Goal: Transaction & Acquisition: Purchase product/service

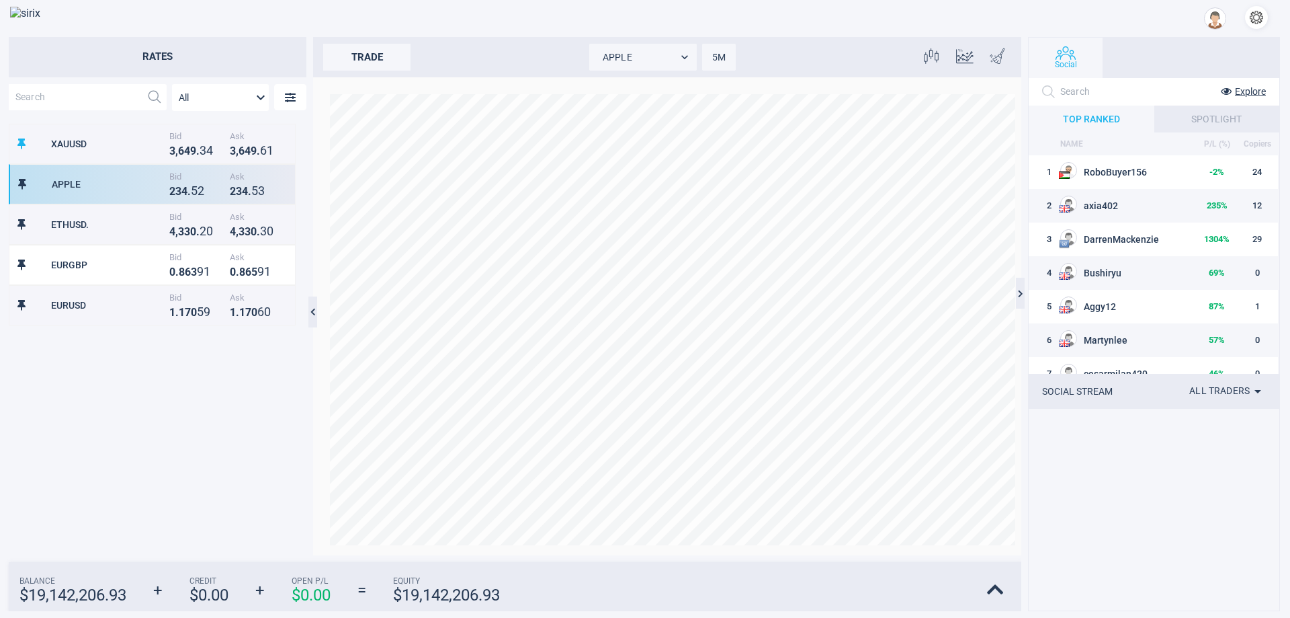
scroll to position [419, 286]
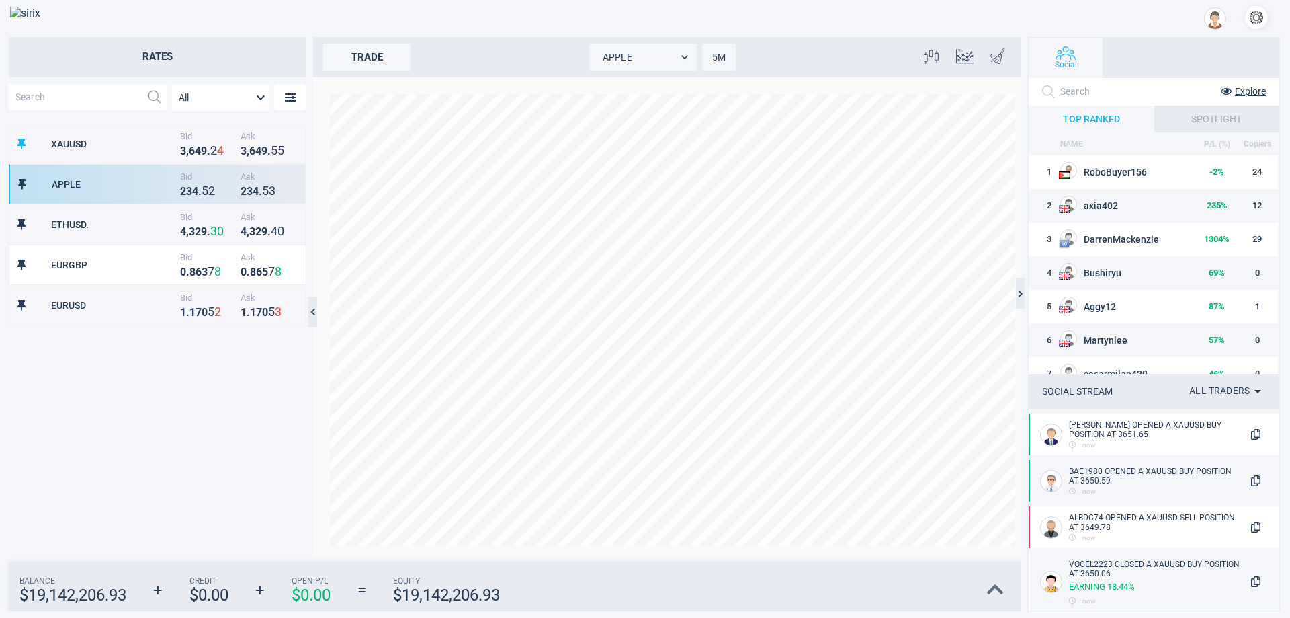
click at [992, 587] on icon at bounding box center [995, 589] width 17 height 19
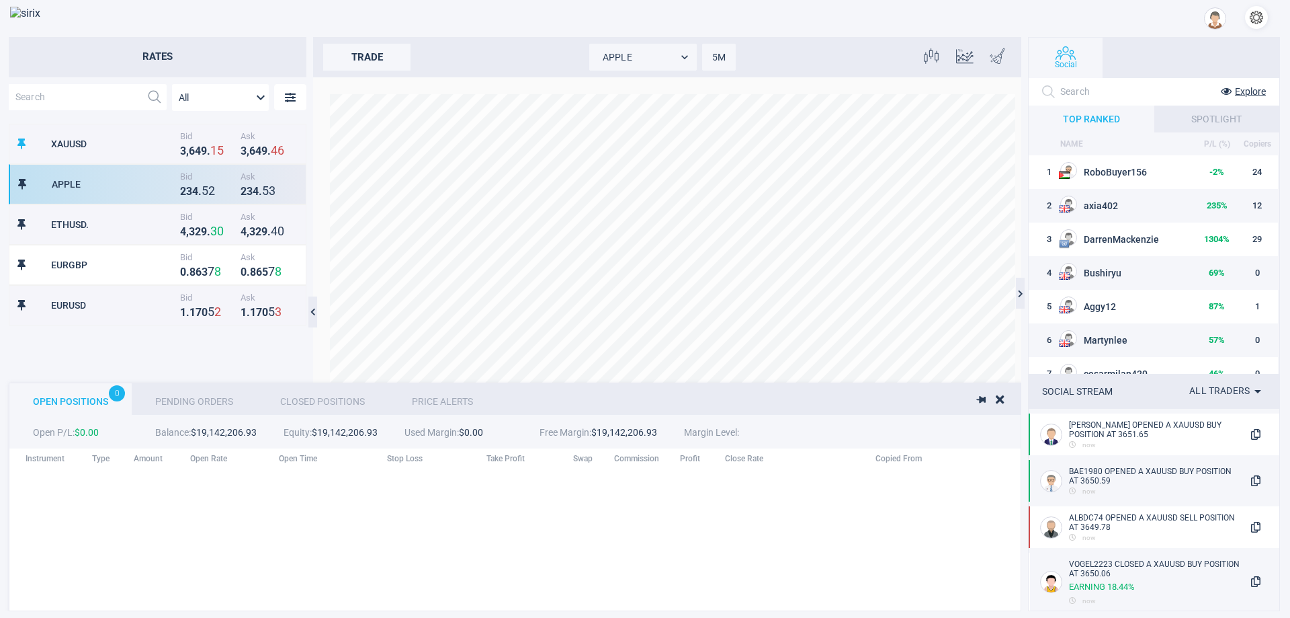
scroll to position [138, 1063]
click at [1261, 12] on button "button" at bounding box center [1256, 17] width 23 height 23
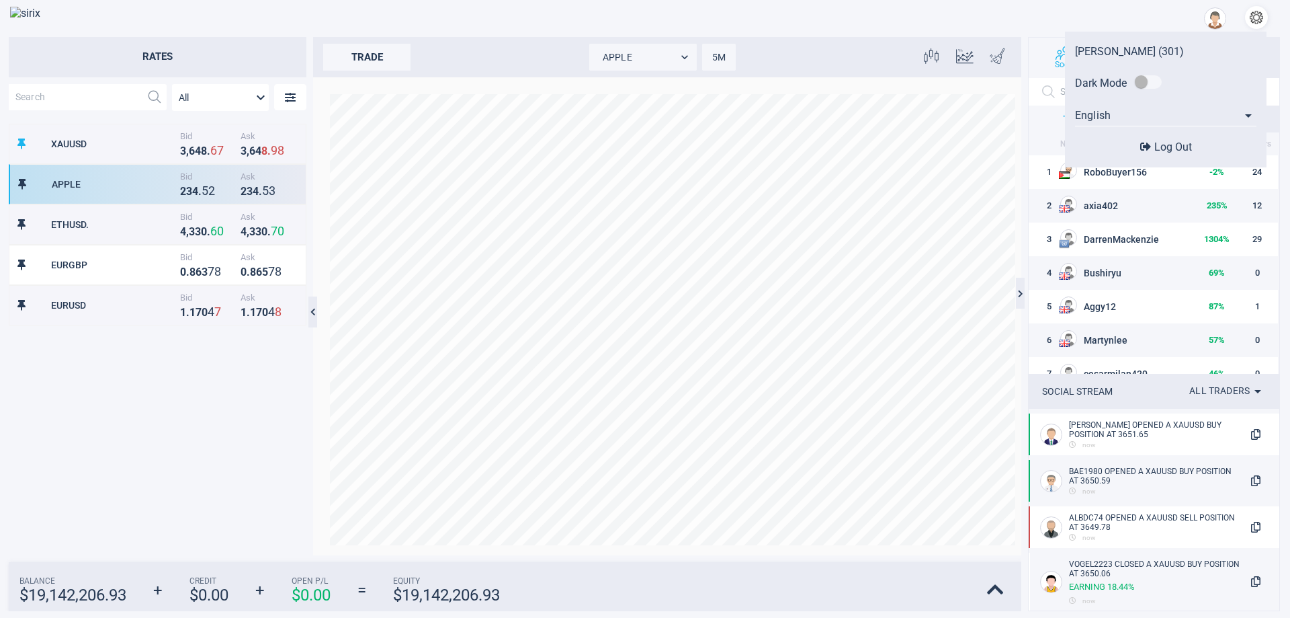
click at [1195, 153] on button "Log Out" at bounding box center [1166, 147] width 60 height 14
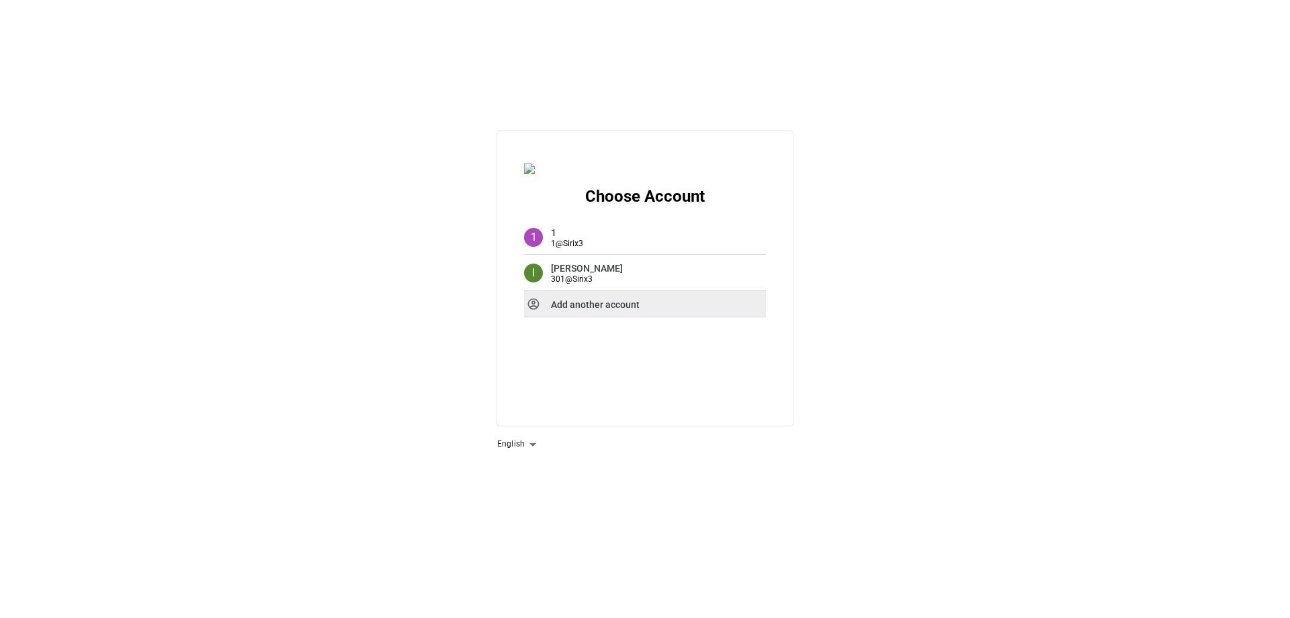
click at [618, 310] on strong "Add another account" at bounding box center [595, 304] width 89 height 11
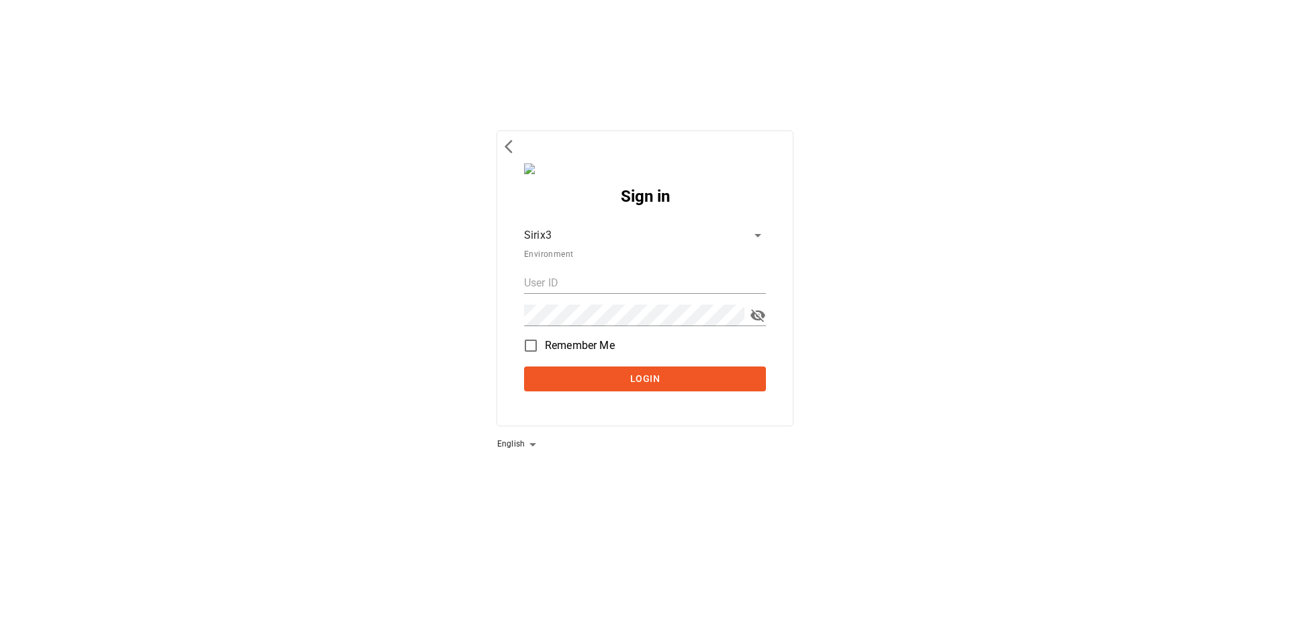
click at [615, 237] on body "Sign in Sirix3 d764ec61-f068-4bd1-bba6-09d17f9b3b47 Environment Remember Me Log…" at bounding box center [645, 309] width 1290 height 618
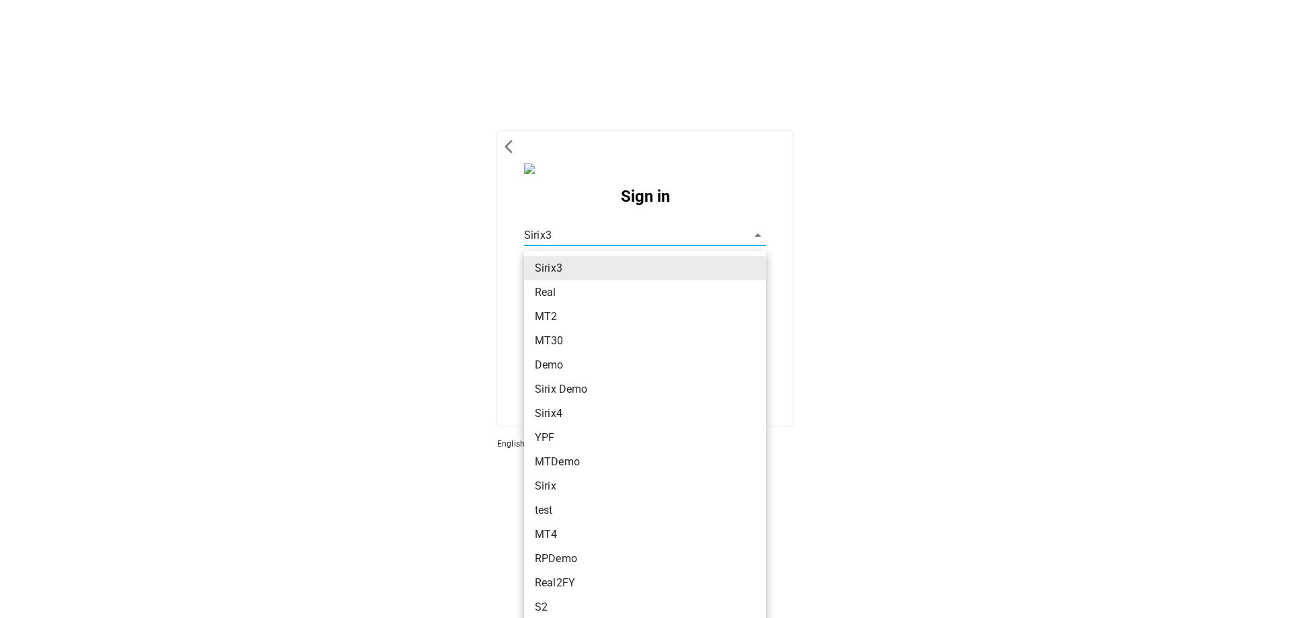
click at [512, 240] on div at bounding box center [645, 309] width 1290 height 618
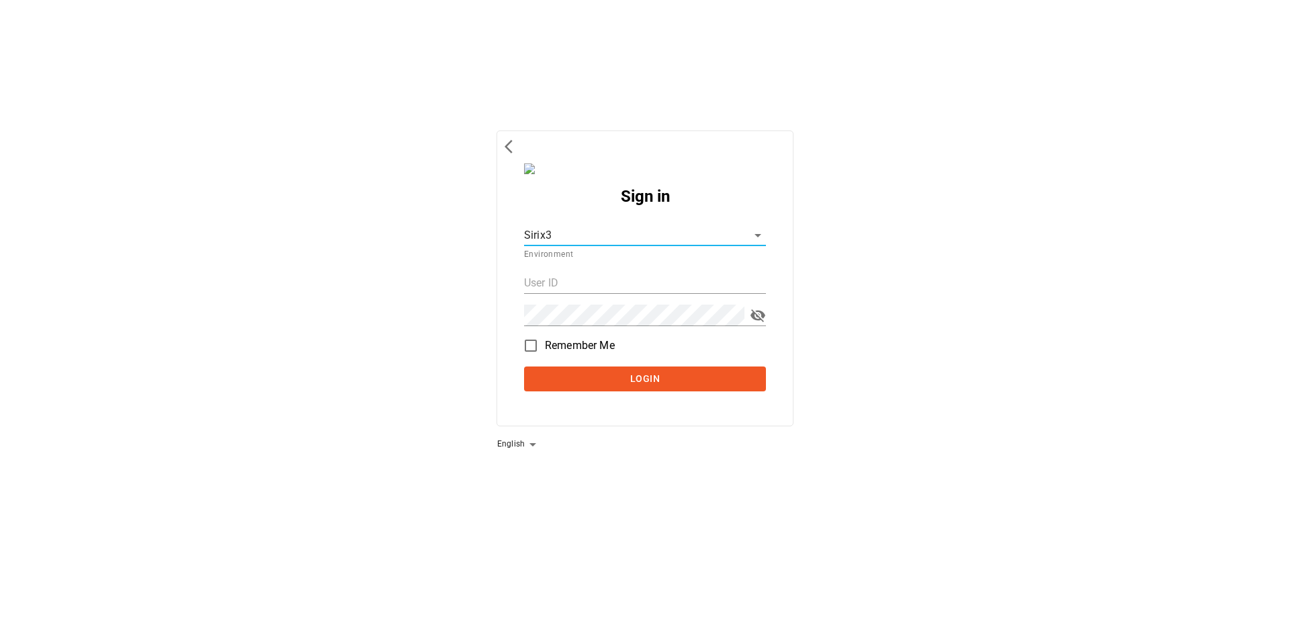
click at [511, 154] on span "back to previous environments" at bounding box center [513, 146] width 16 height 16
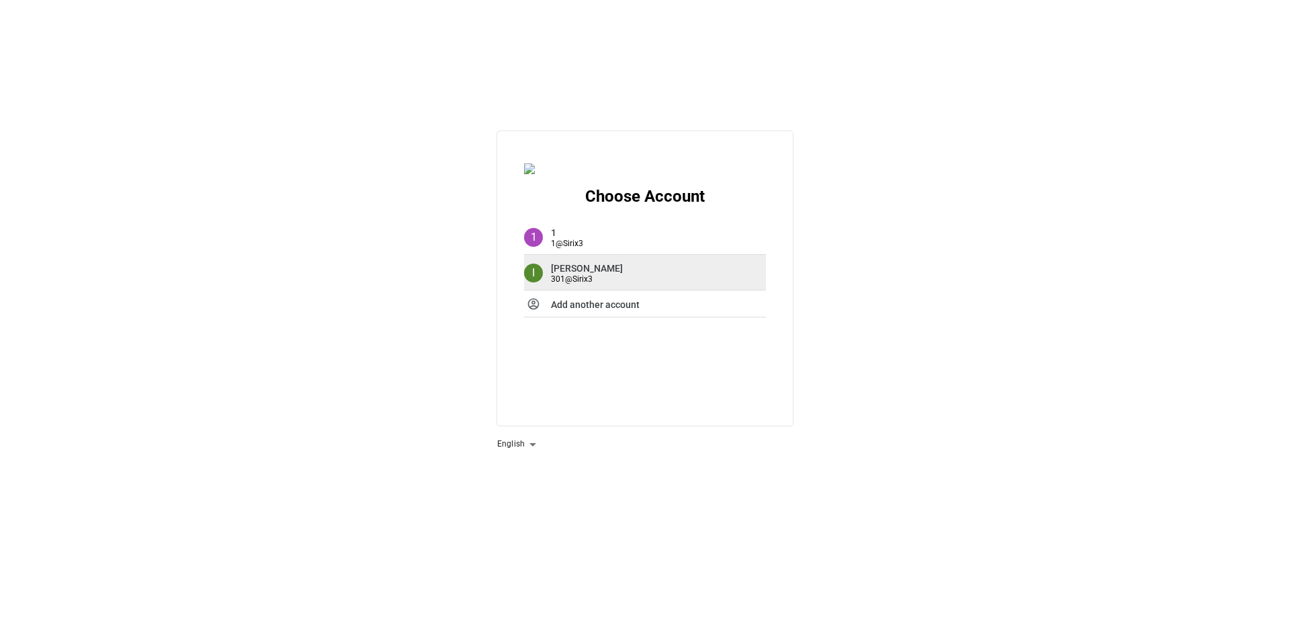
click at [599, 268] on div "I [PERSON_NAME] 301 @ Sirix3" at bounding box center [645, 273] width 296 height 36
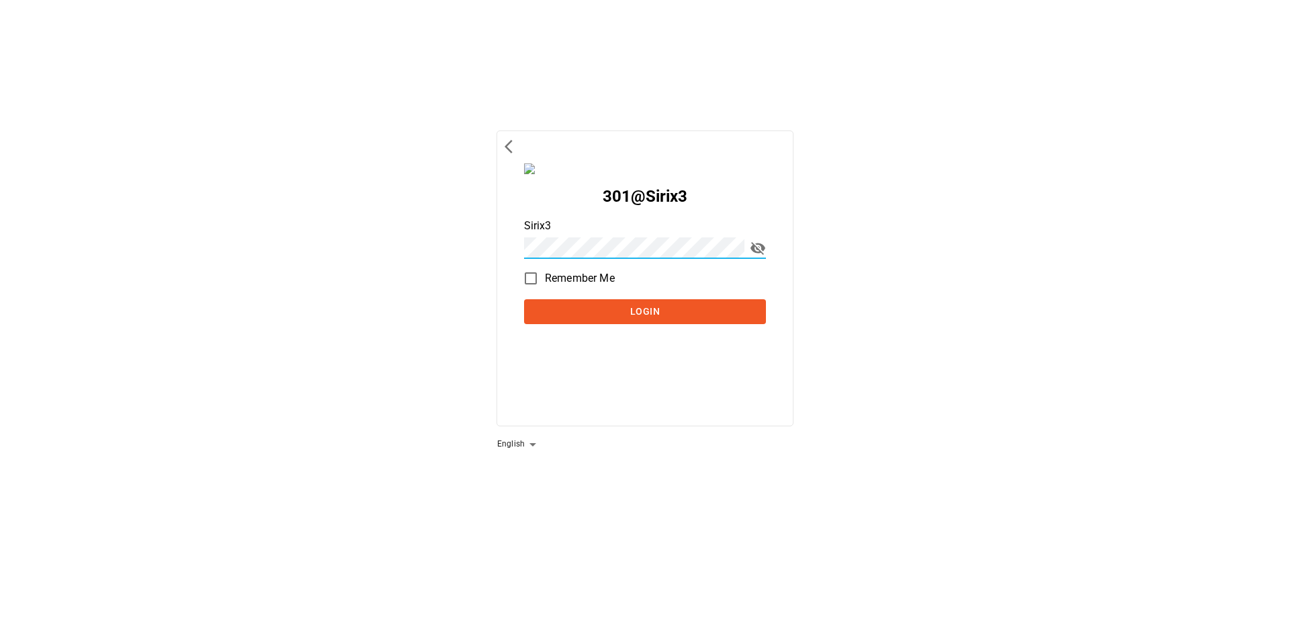
click at [599, 299] on div "301 @ Sirix3 Sirix3 Remember Me Login" at bounding box center [645, 258] width 242 height 143
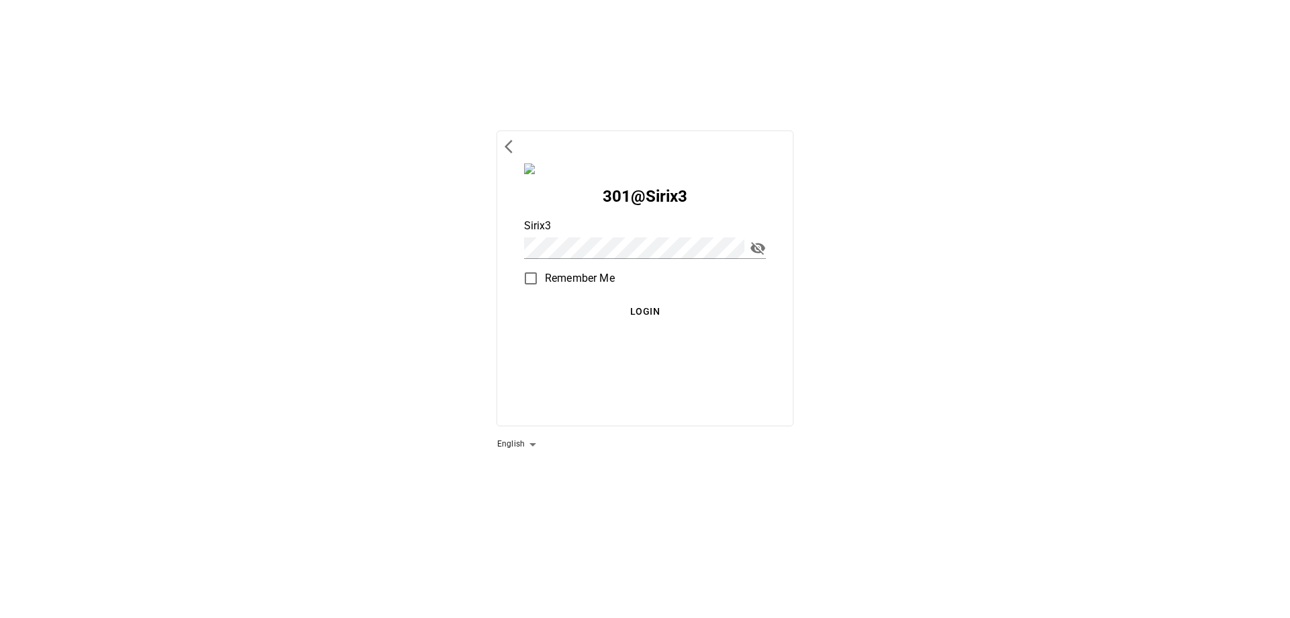
click at [597, 302] on button "Login" at bounding box center [645, 311] width 242 height 25
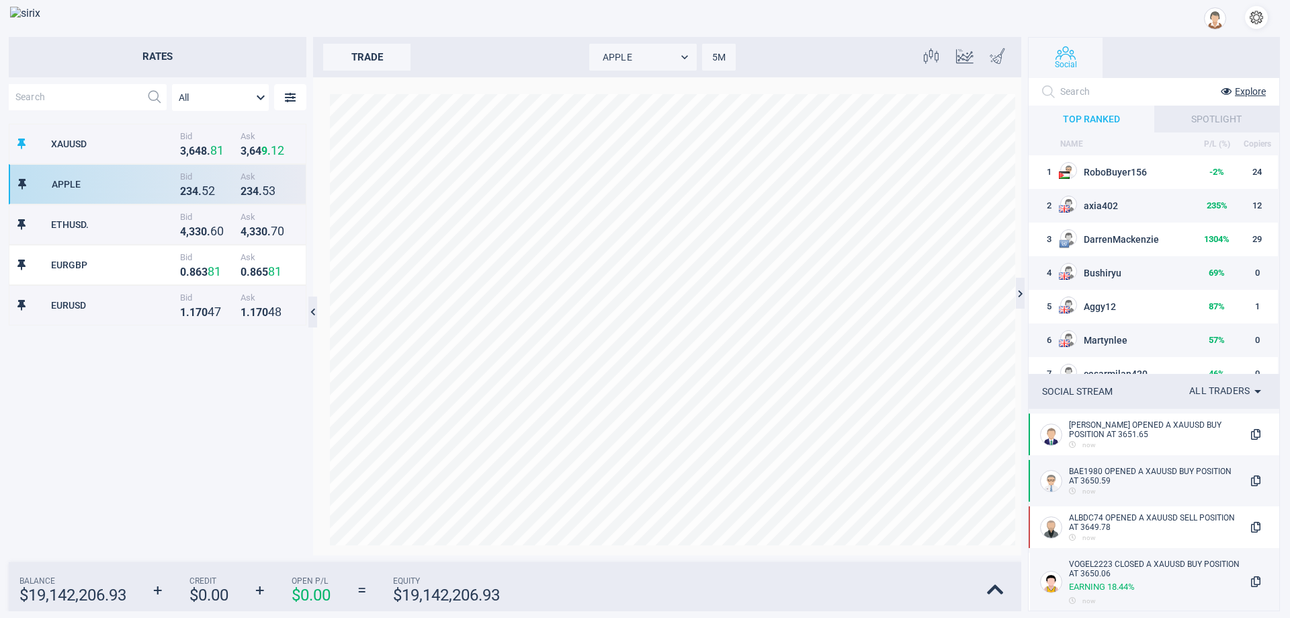
scroll to position [419, 286]
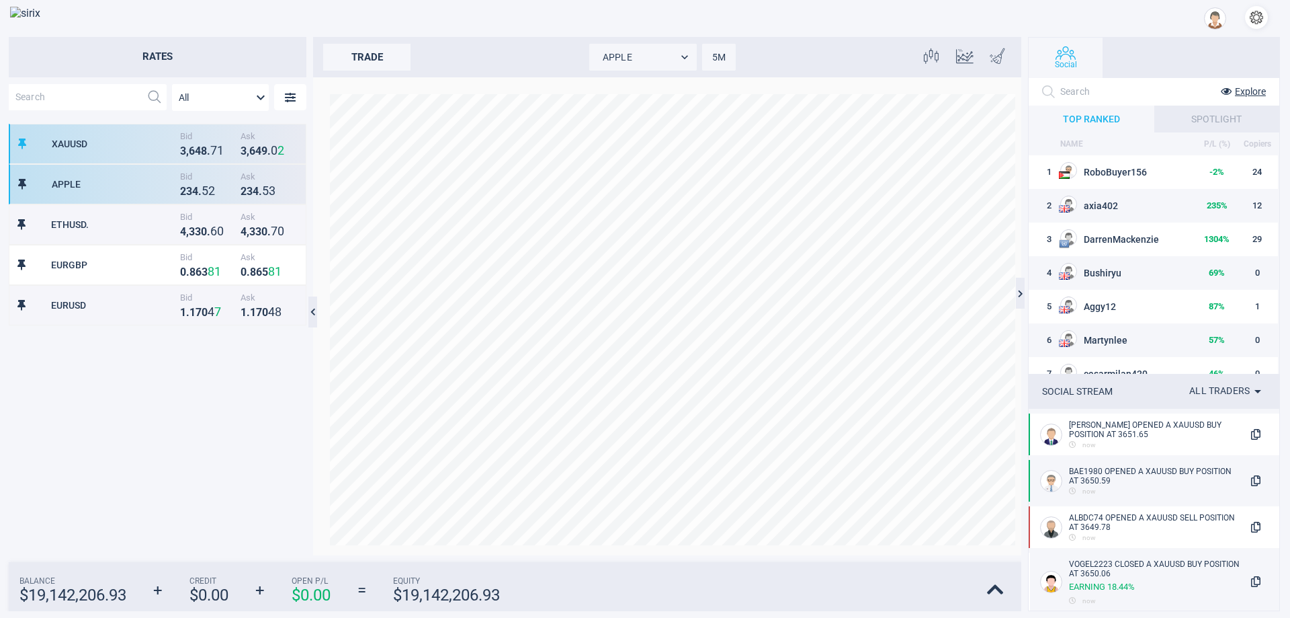
click at [46, 153] on div "XAUUSD Bid 3 , 6 4 8 . 7 1 Ask 3 , 6 4 9 . 0 2" at bounding box center [158, 144] width 298 height 40
type input "XAUUSD"
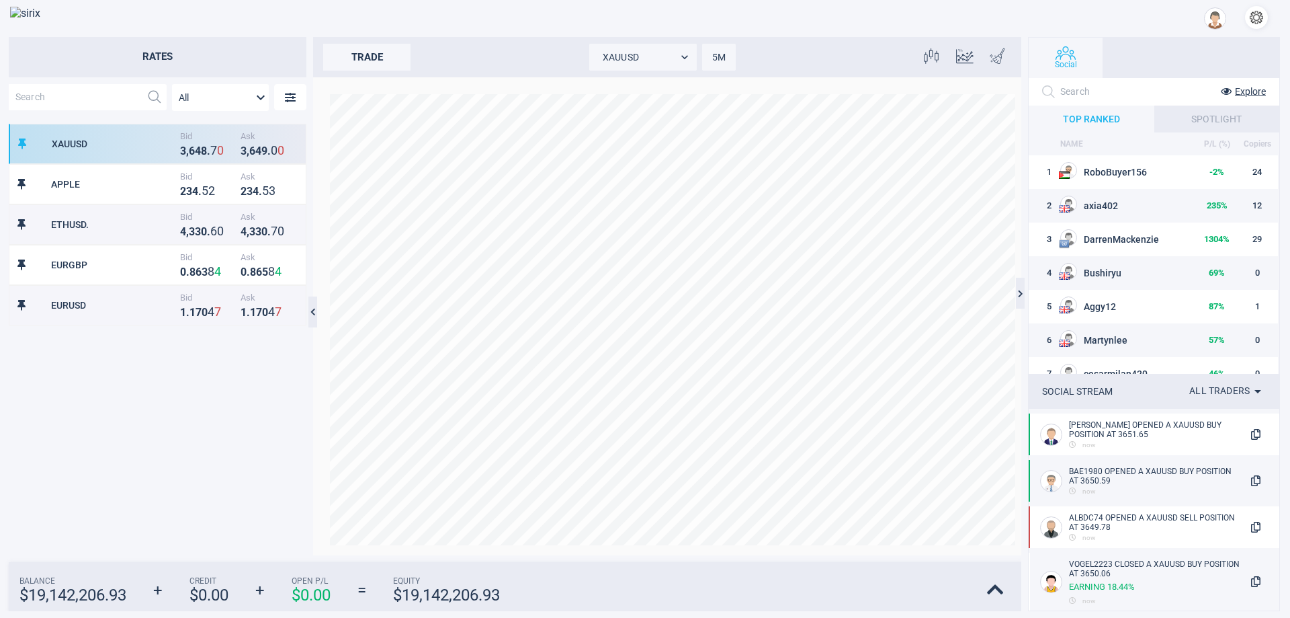
click at [341, 46] on div "trade" at bounding box center [366, 57] width 87 height 27
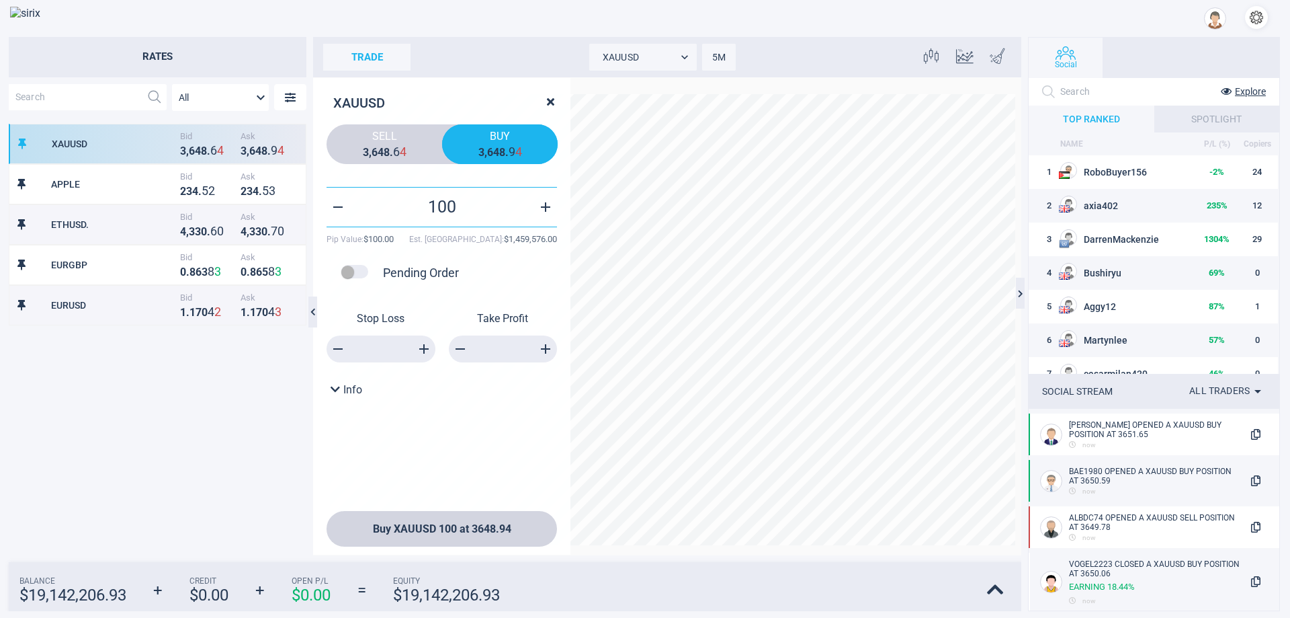
click at [503, 148] on strong "8" at bounding box center [502, 152] width 6 height 13
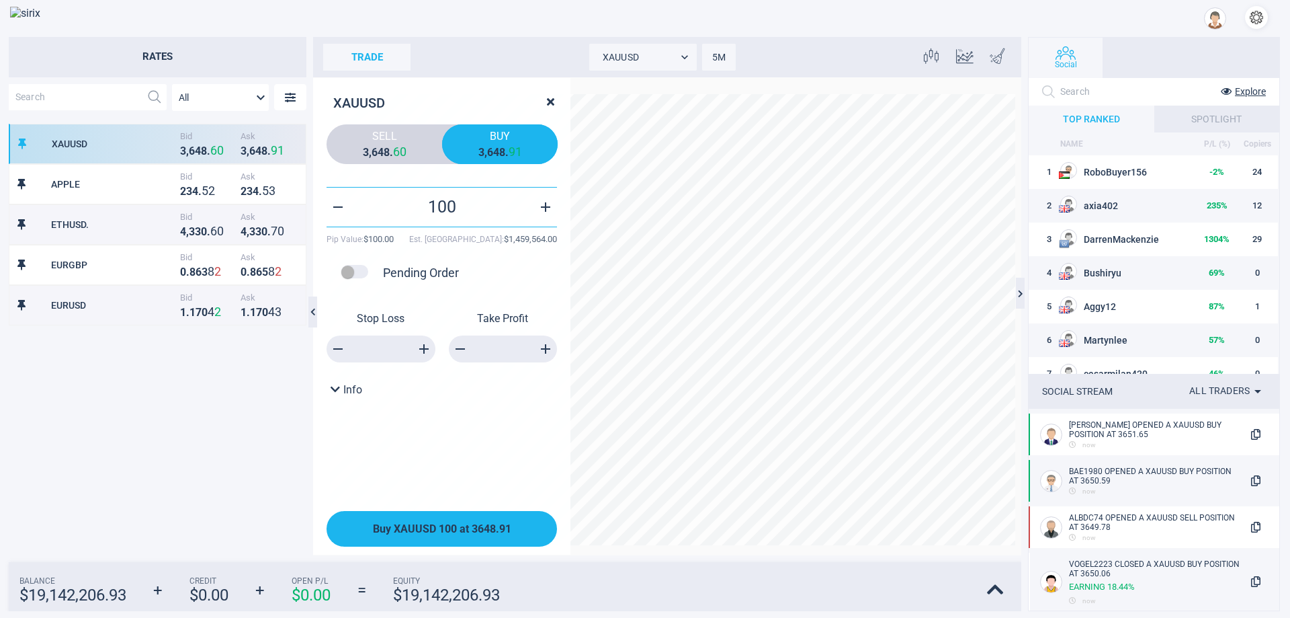
click at [460, 515] on button "Buy XAUUSD 100 at 3648.91" at bounding box center [442, 529] width 230 height 36
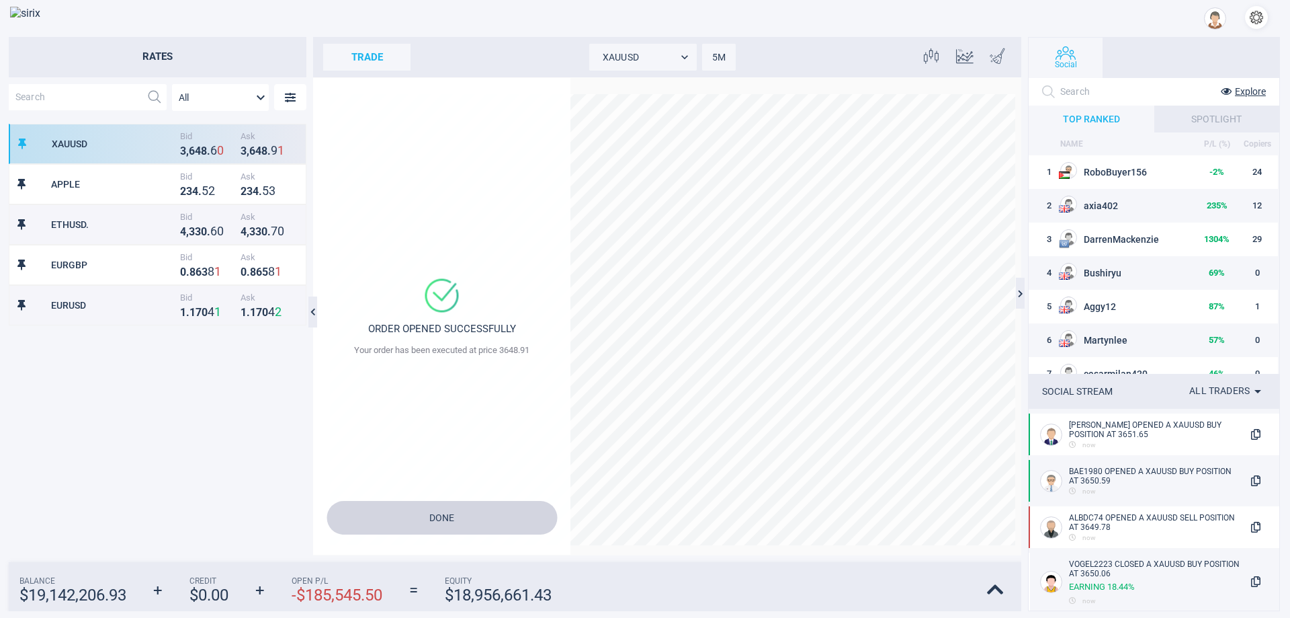
click at [443, 520] on button "Done" at bounding box center [442, 518] width 230 height 34
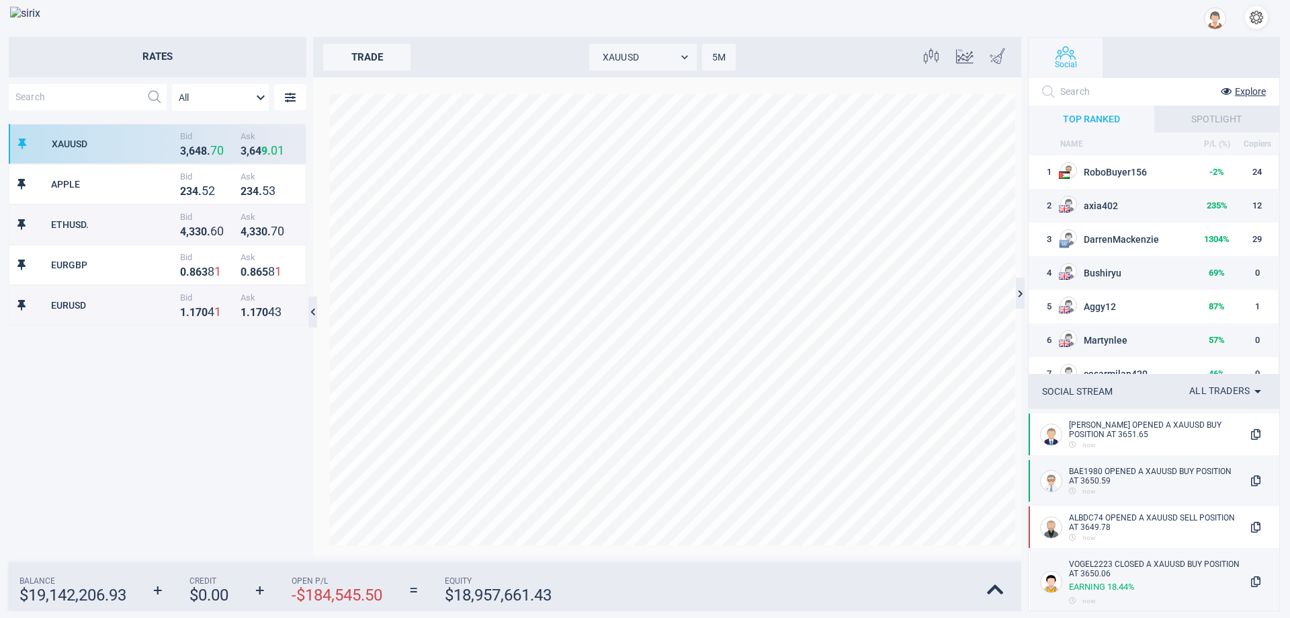
click at [910, 594] on div "Balance $ 19,142,206.93 + Credit $ 0.00 + Open P/L - $ 184,545.50 = Equity $ 18…" at bounding box center [493, 590] width 954 height 42
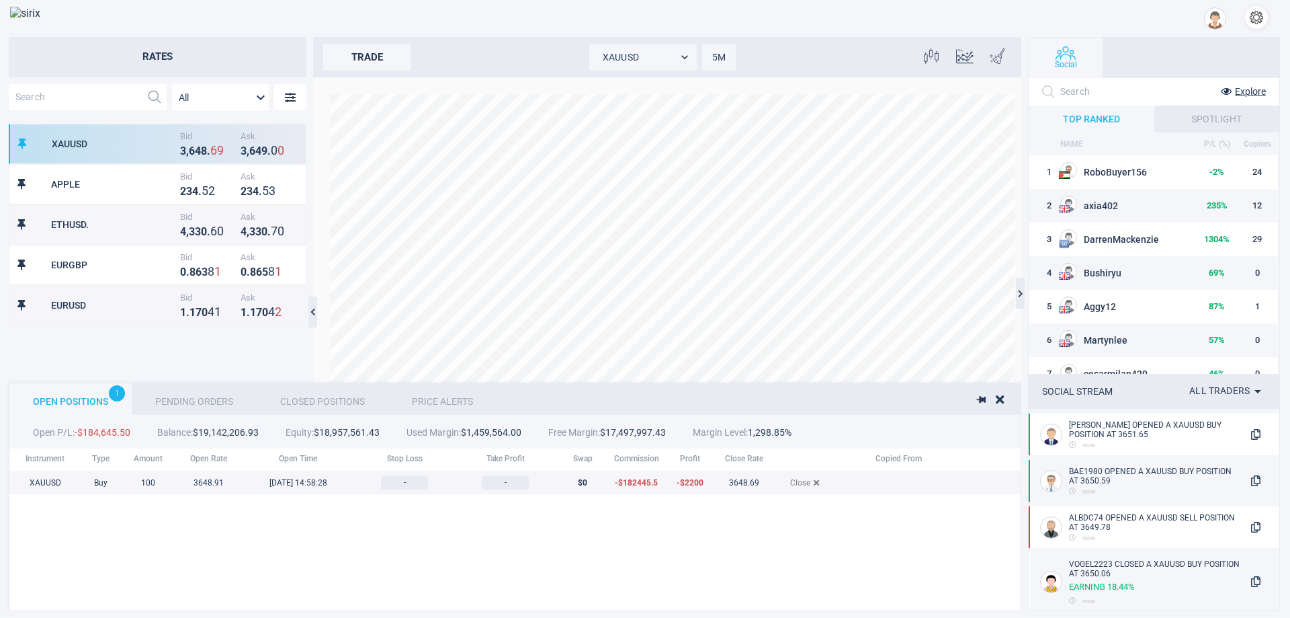
scroll to position [138, 1063]
click at [807, 483] on span "Close" at bounding box center [804, 482] width 29 height 9
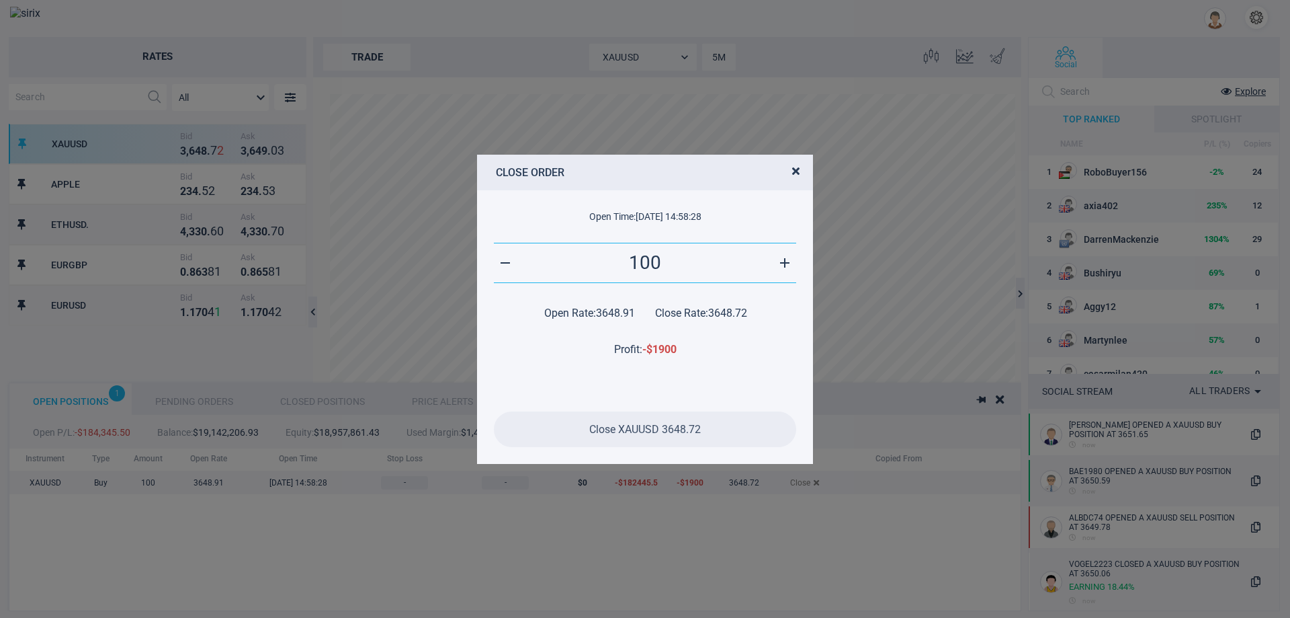
click at [685, 433] on span "Close XAUUSD 3648.72" at bounding box center [645, 429] width 112 height 13
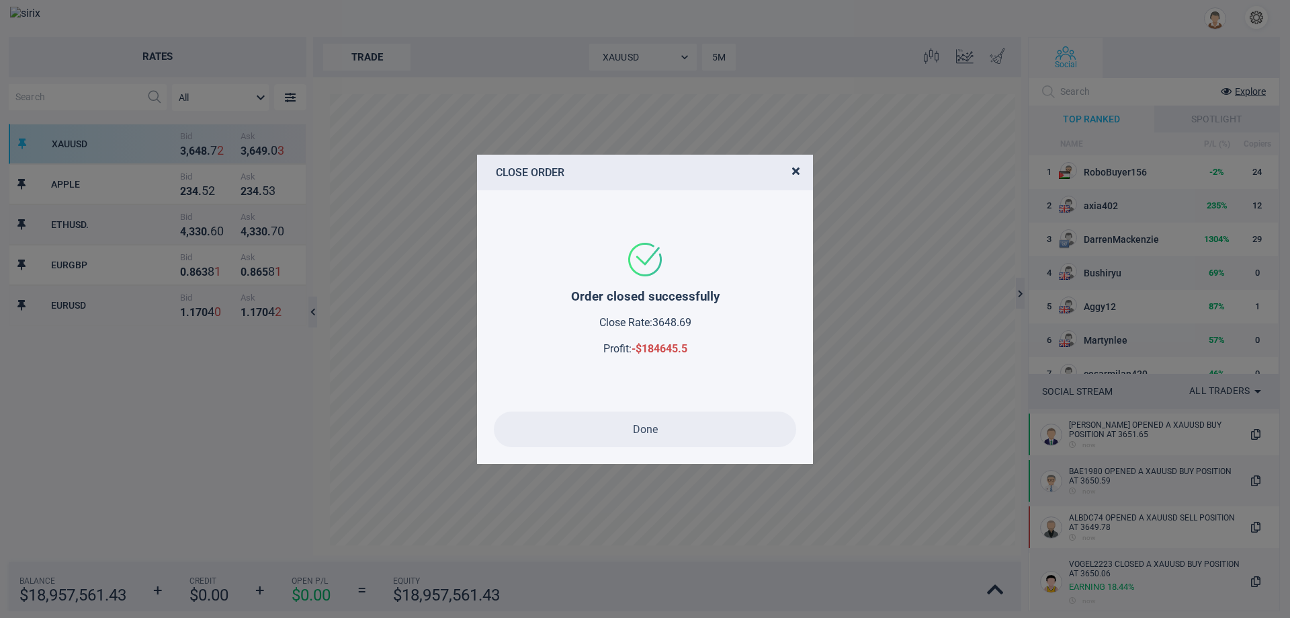
click at [686, 425] on button "Done" at bounding box center [645, 429] width 302 height 36
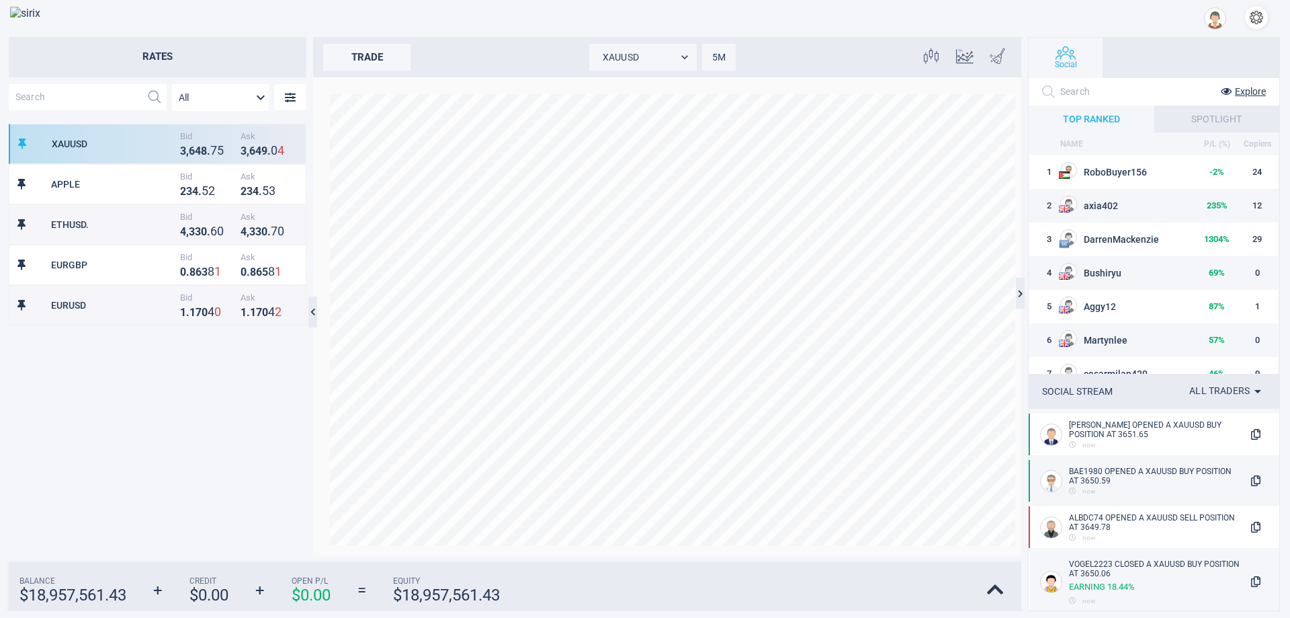
click at [696, 589] on div "Balance $ 18,957,561.43 + Credit $ 0.00 + Open P/L $ 0.00 = Equity $ 18,957,561…" at bounding box center [493, 590] width 954 height 42
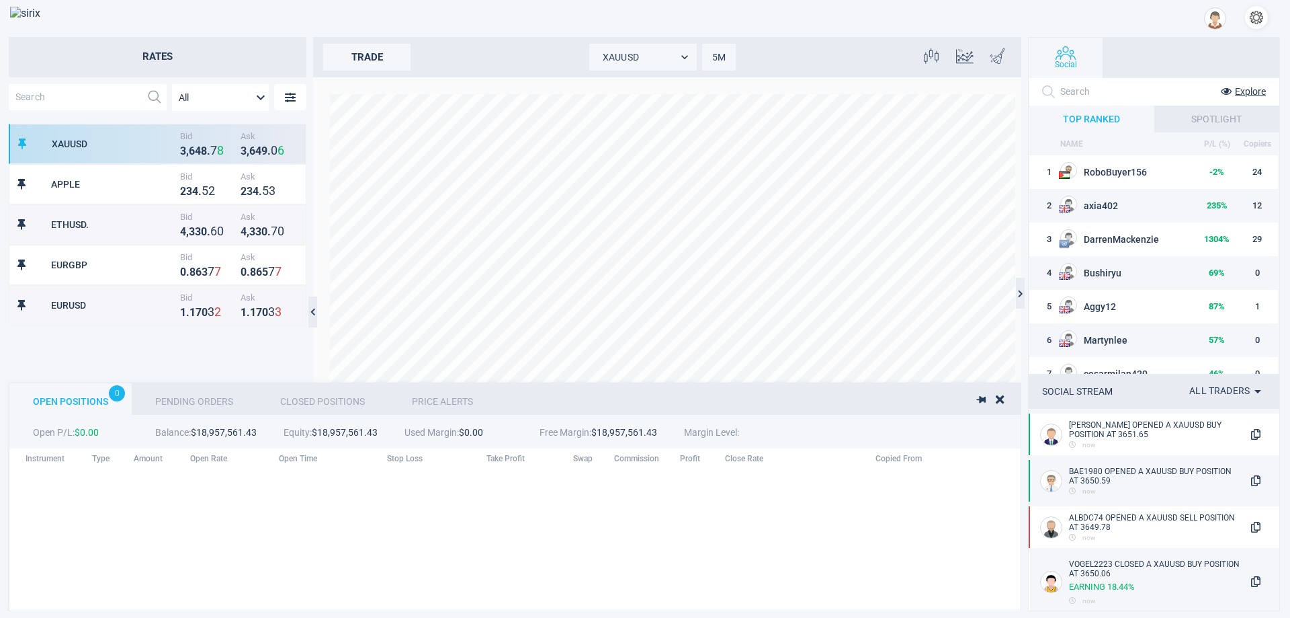
click at [323, 403] on div "Closed Positions" at bounding box center [323, 399] width 132 height 32
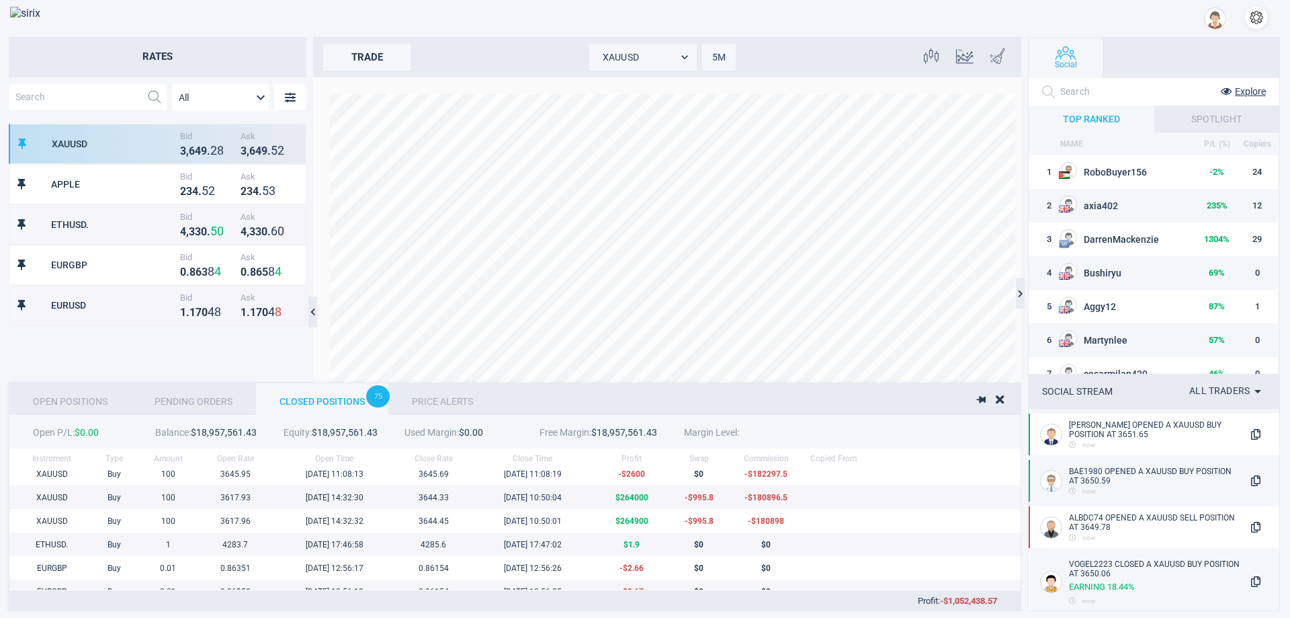
scroll to position [0, 0]
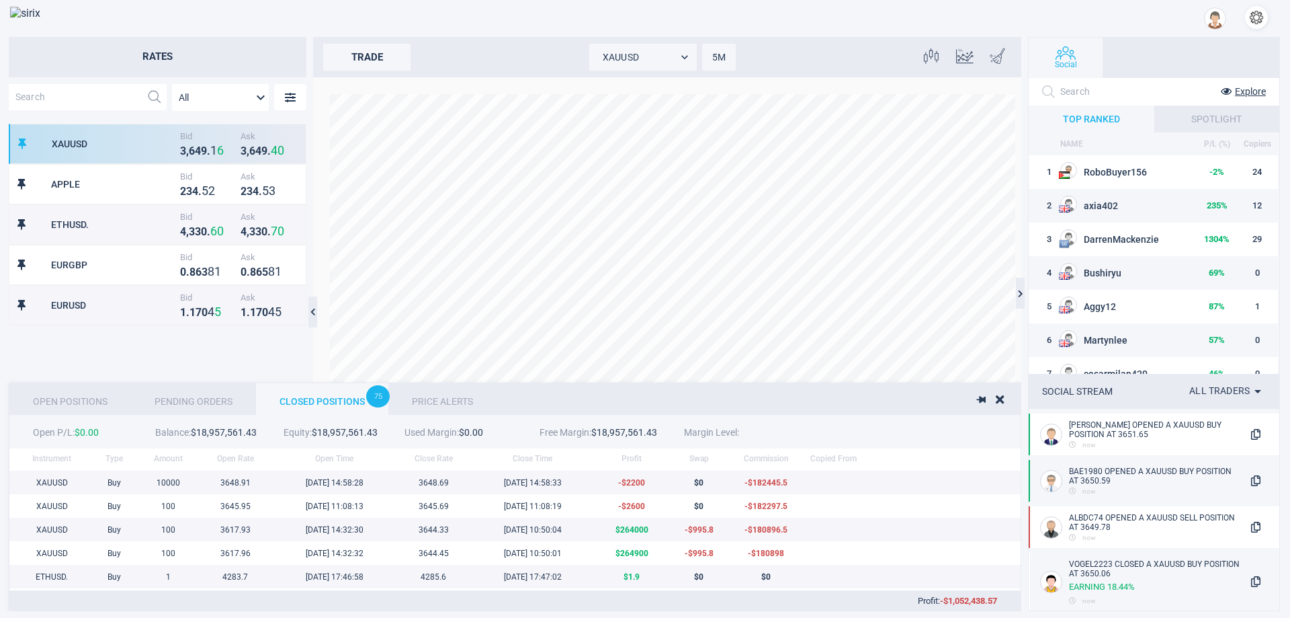
click at [1222, 25] on div "open your profile" at bounding box center [1215, 18] width 22 height 22
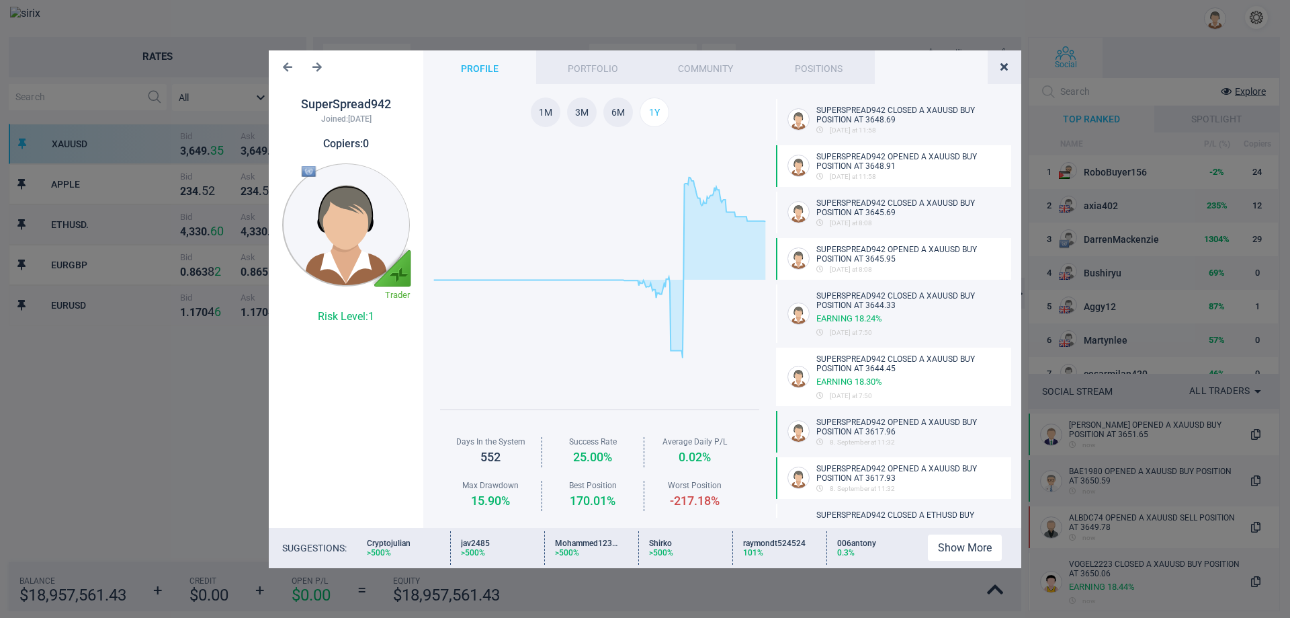
click at [1008, 70] on button "button" at bounding box center [1002, 67] width 31 height 26
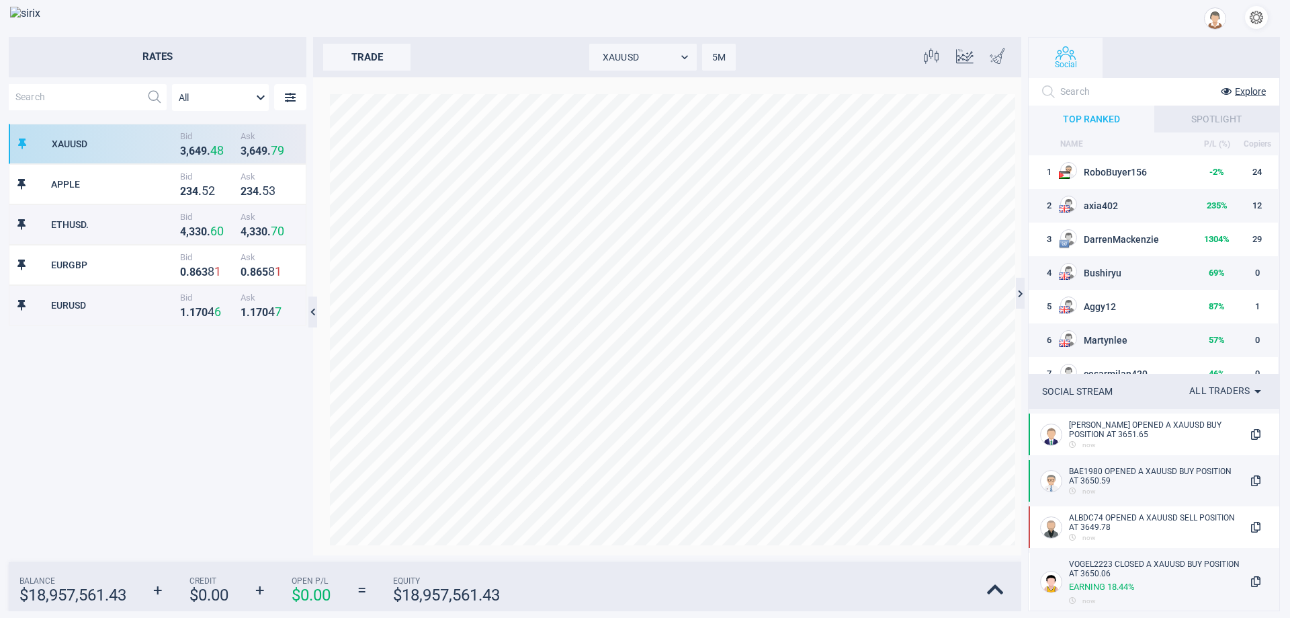
click at [1264, 14] on button "button" at bounding box center [1256, 17] width 23 height 23
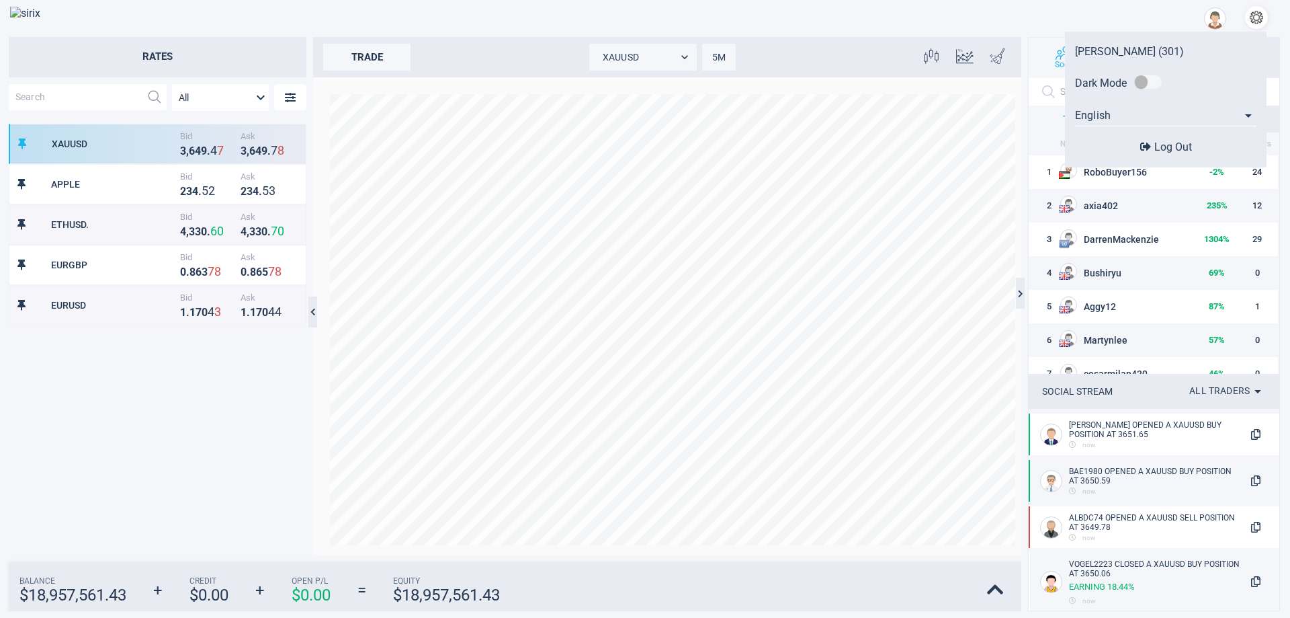
click at [1151, 144] on button "Log Out" at bounding box center [1166, 147] width 60 height 14
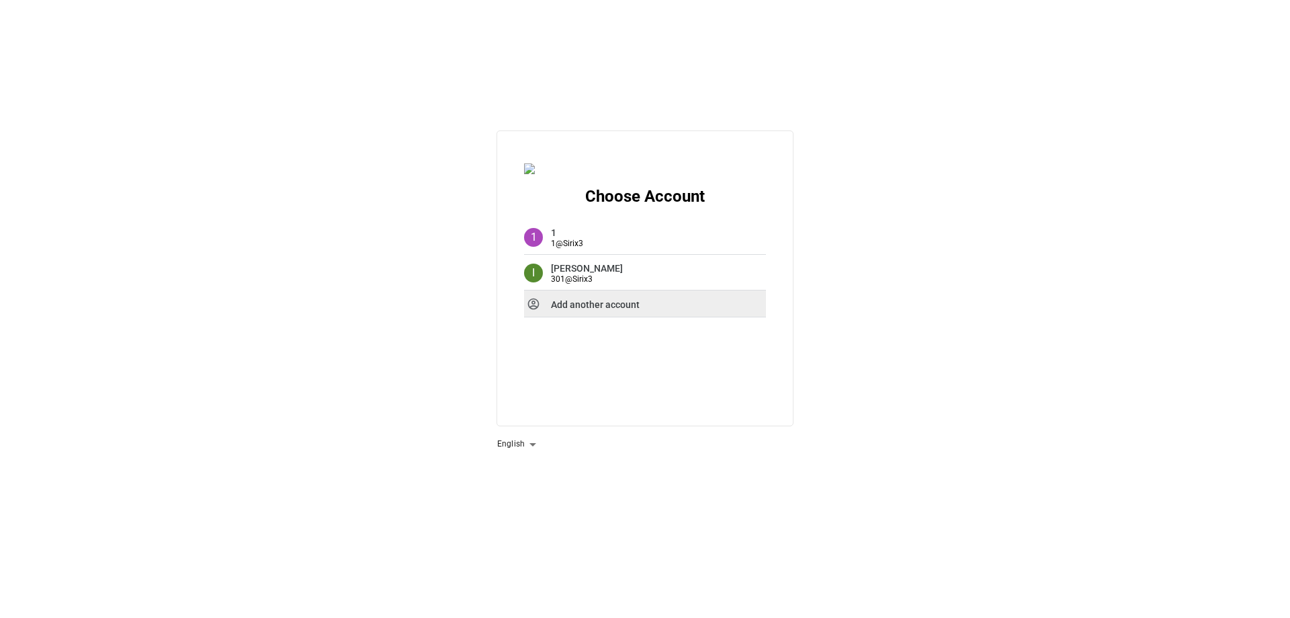
click at [643, 302] on div "Add another account" at bounding box center [645, 303] width 242 height 27
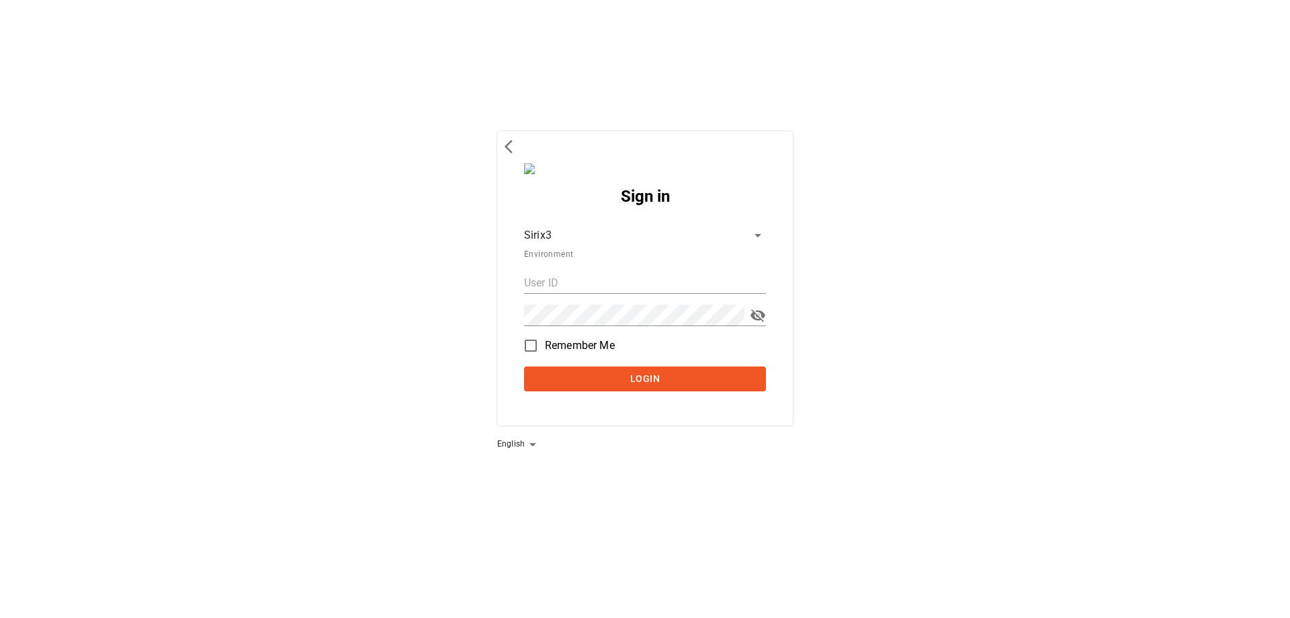
click at [635, 236] on body "Sign in Sirix3 d764ec61-f068-4bd1-bba6-09d17f9b3b47 Environment Remember Me Log…" at bounding box center [645, 309] width 1290 height 618
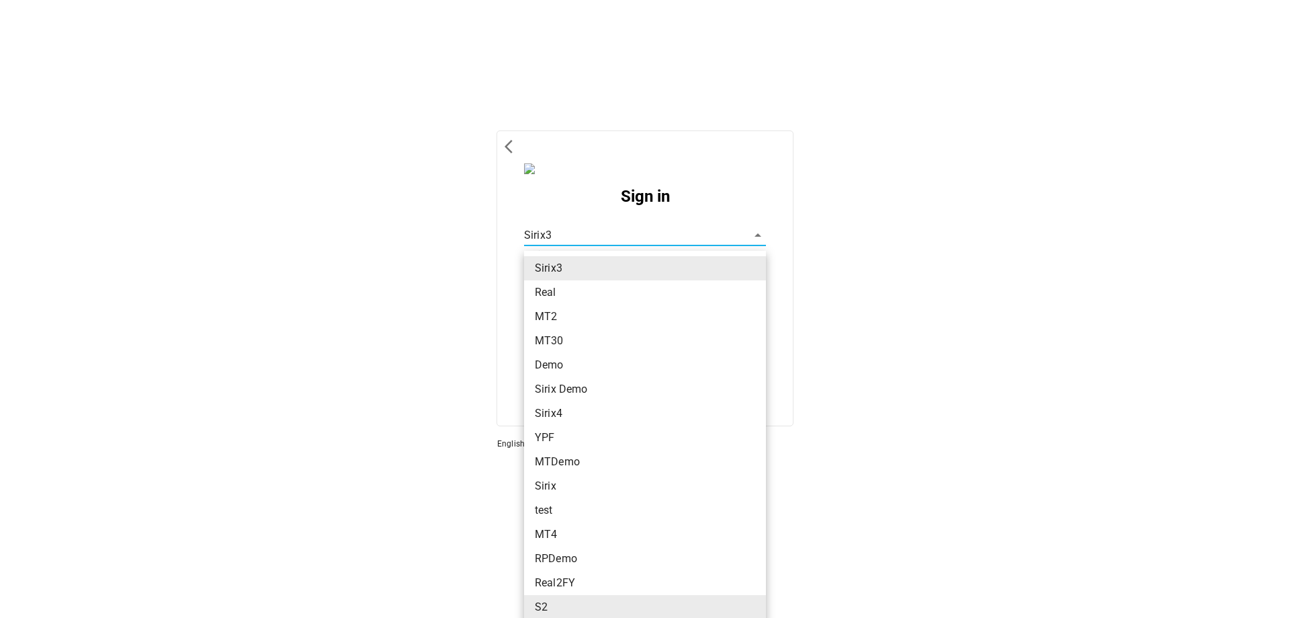
click at [532, 605] on li "S2" at bounding box center [645, 607] width 242 height 24
type input "259a66d9-d121-47b2-8a13-6ef5c0cdd124"
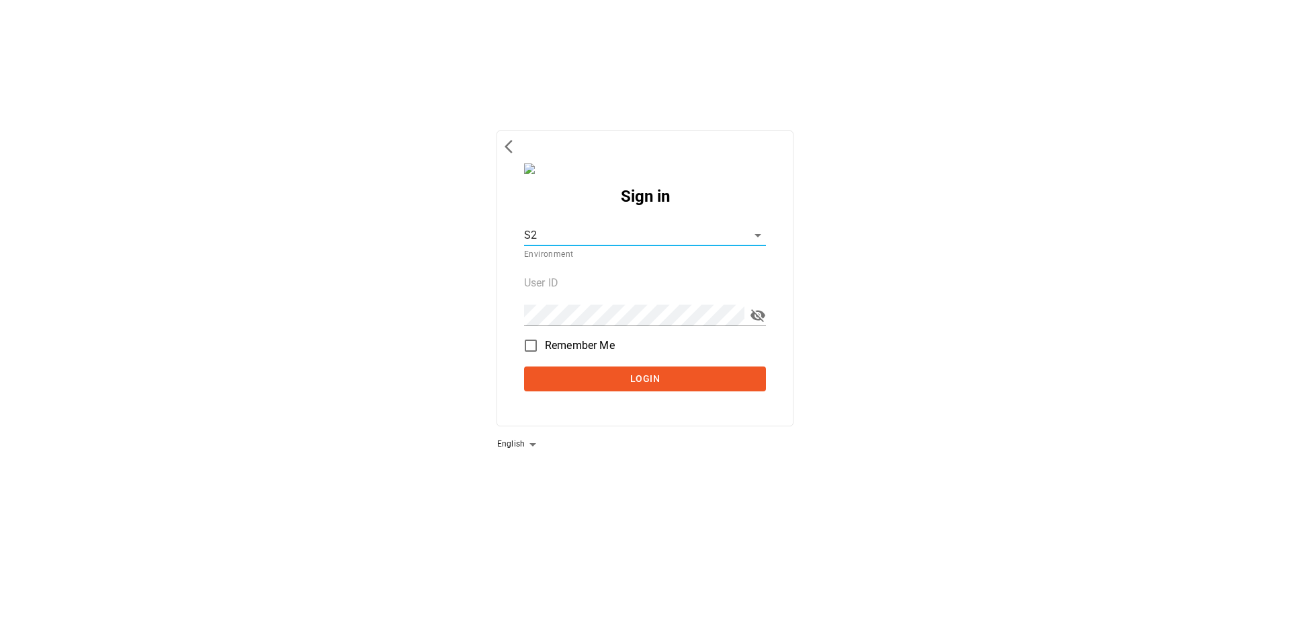
click at [606, 274] on input "text" at bounding box center [645, 283] width 242 height 22
click at [621, 280] on input "text" at bounding box center [645, 283] width 242 height 22
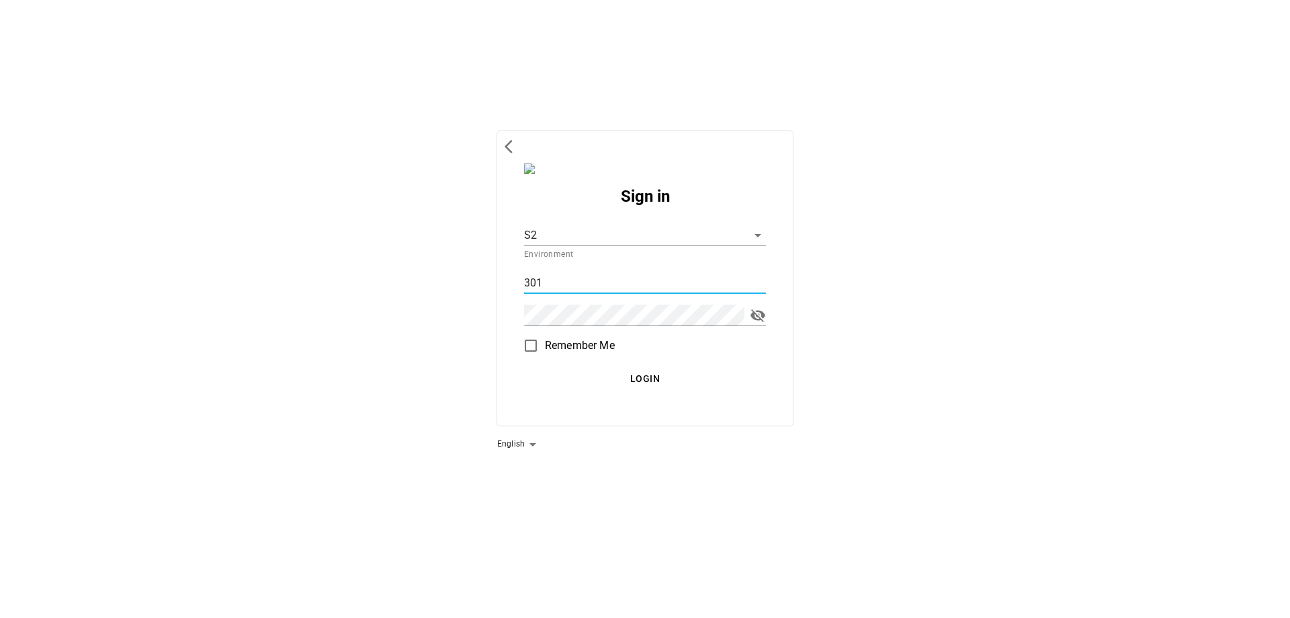
type input "301"
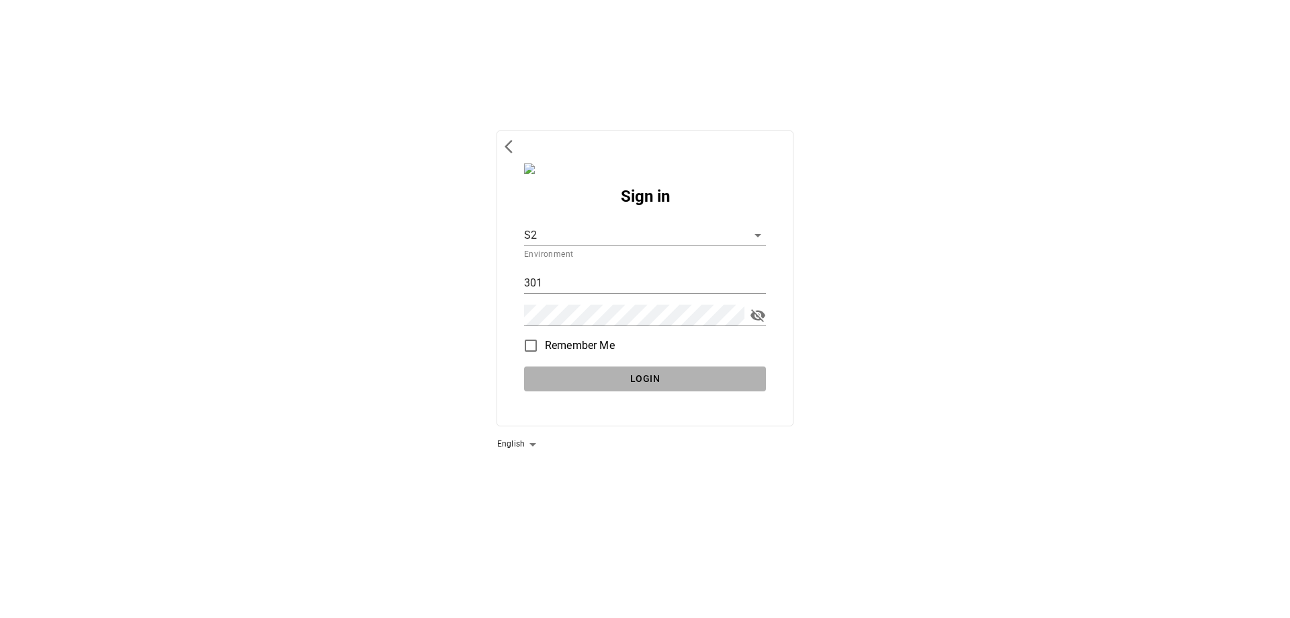
click at [706, 370] on button "Login" at bounding box center [645, 378] width 242 height 25
